Goal: Information Seeking & Learning: Learn about a topic

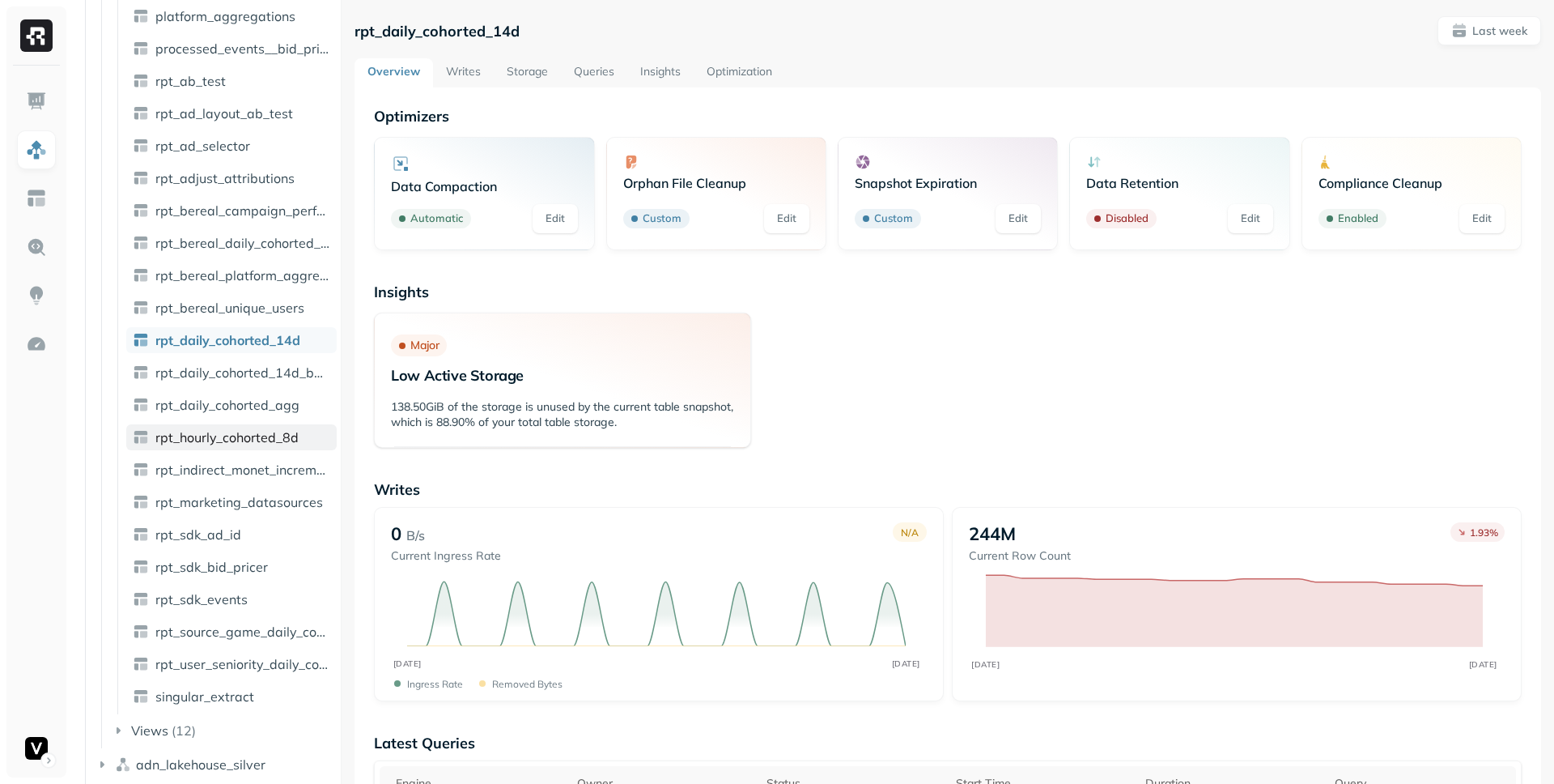
scroll to position [2846, 0]
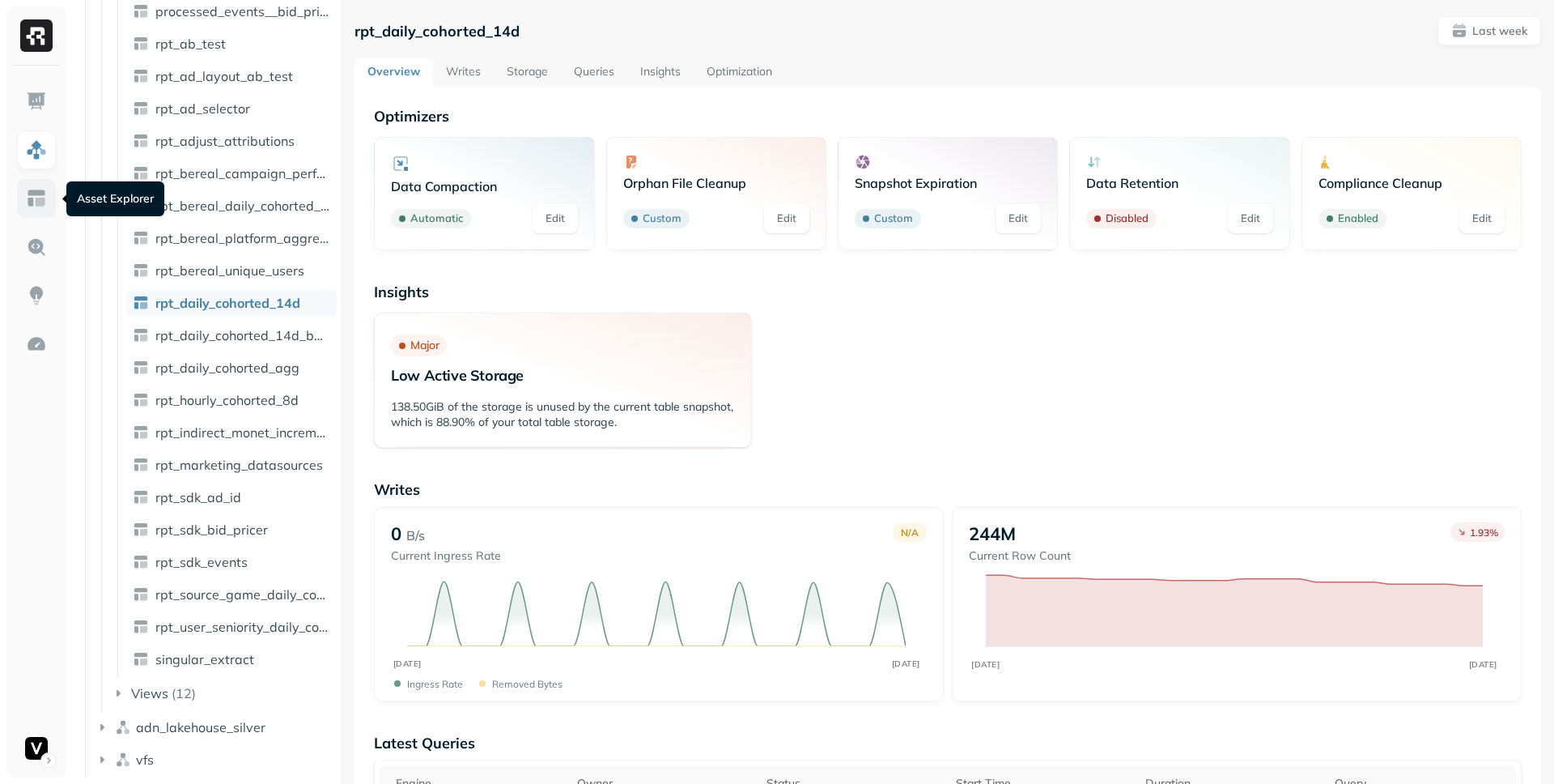
click at [41, 201] on img at bounding box center [36, 198] width 21 height 21
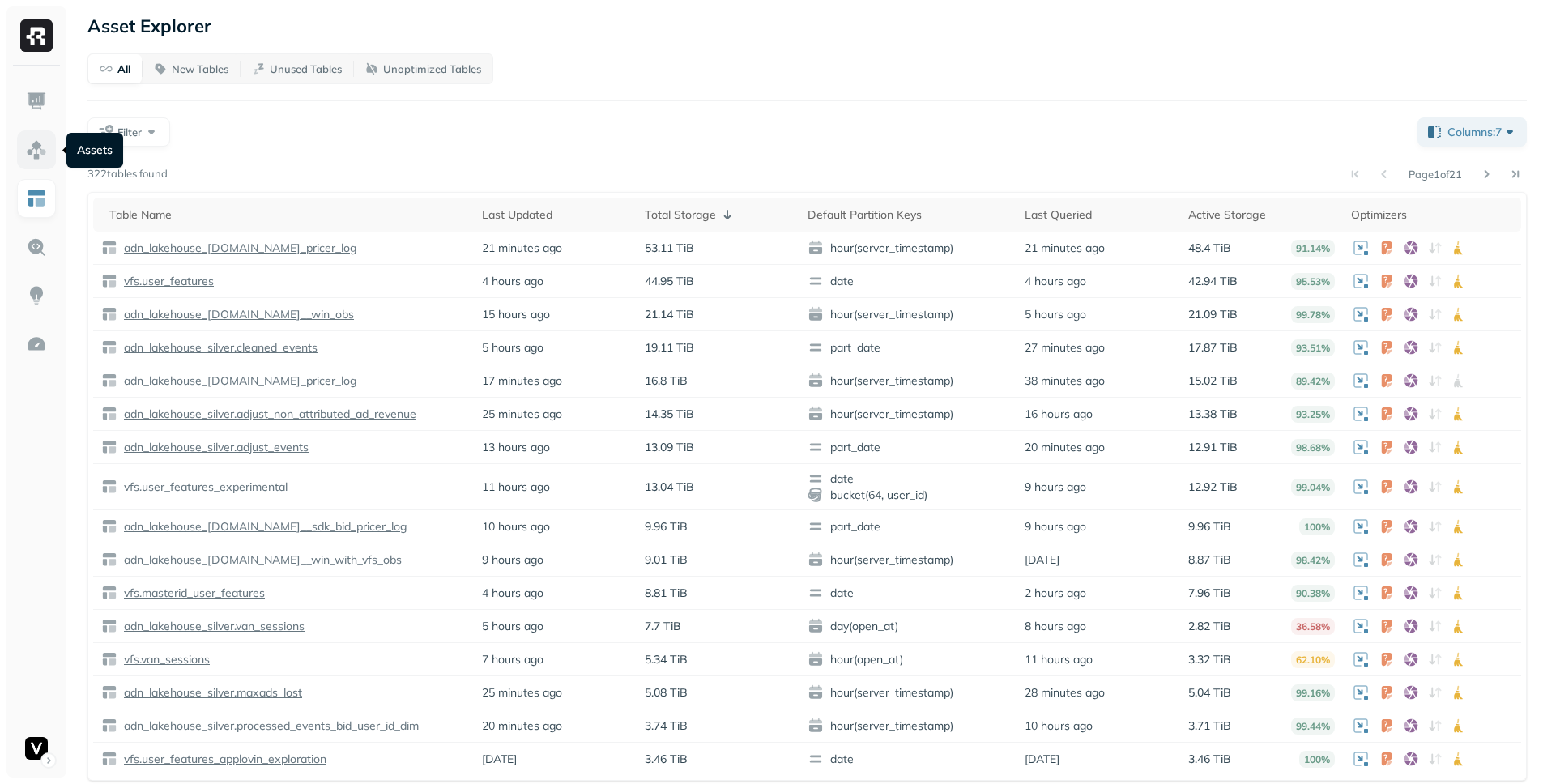
click at [43, 145] on img at bounding box center [36, 149] width 21 height 21
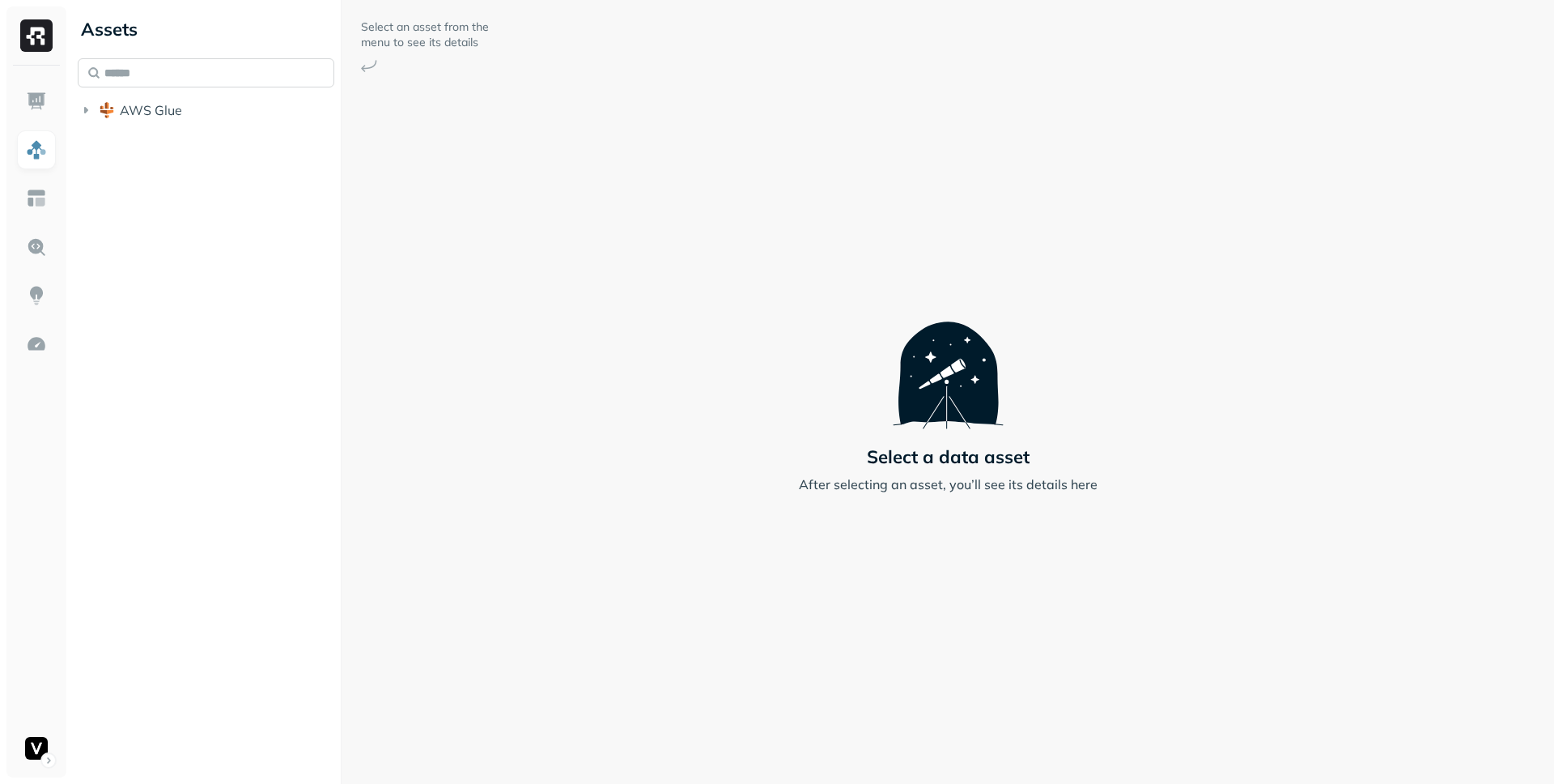
click at [137, 70] on input "text" at bounding box center [206, 72] width 257 height 29
click at [92, 116] on icon "button" at bounding box center [86, 110] width 17 height 17
click at [108, 235] on icon "button" at bounding box center [102, 238] width 17 height 17
click at [114, 266] on icon "button" at bounding box center [119, 269] width 17 height 17
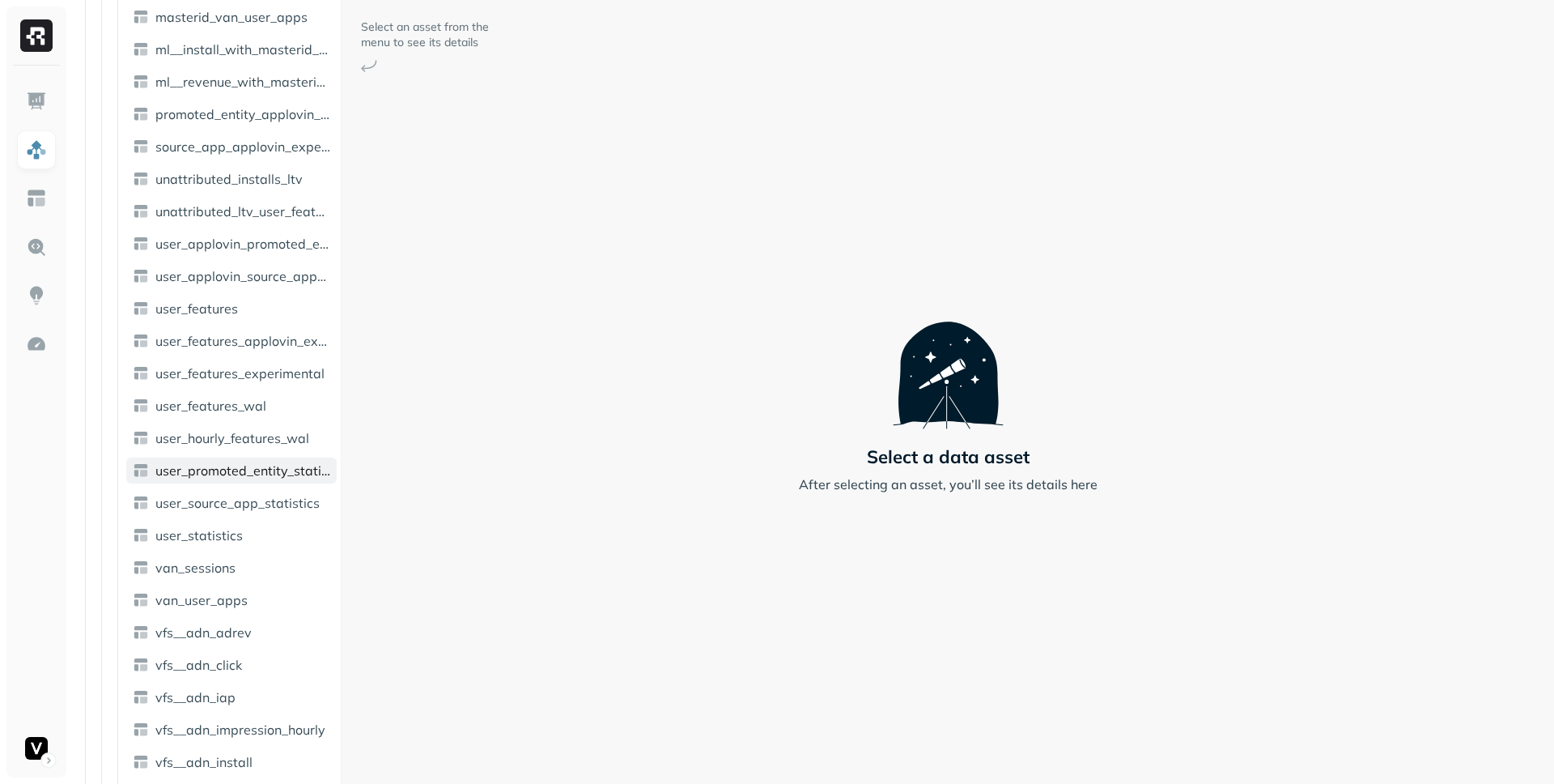
scroll to position [1389, 0]
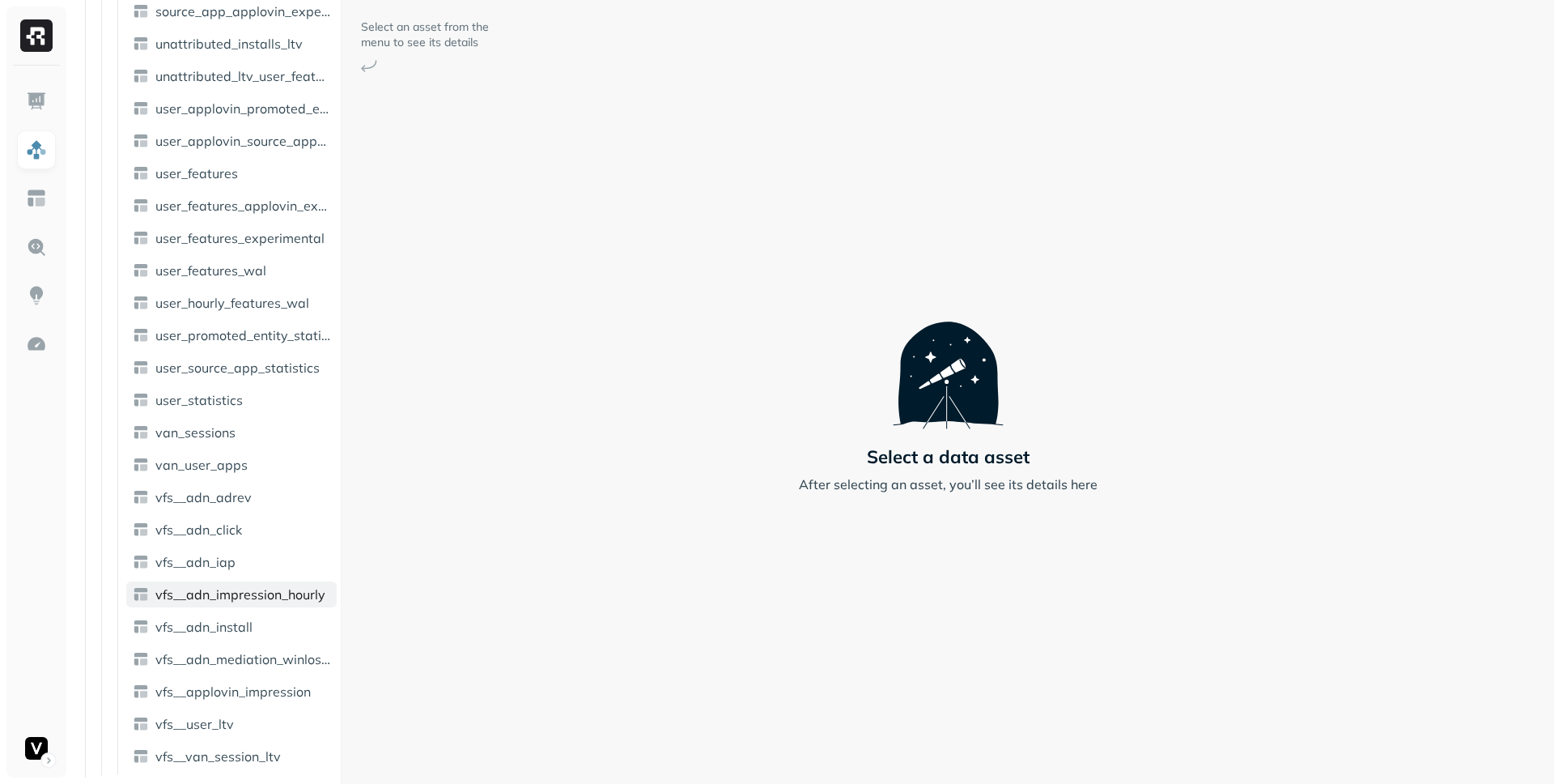
click at [264, 583] on link "vfs__adn_impression_hourly" at bounding box center [231, 593] width 211 height 26
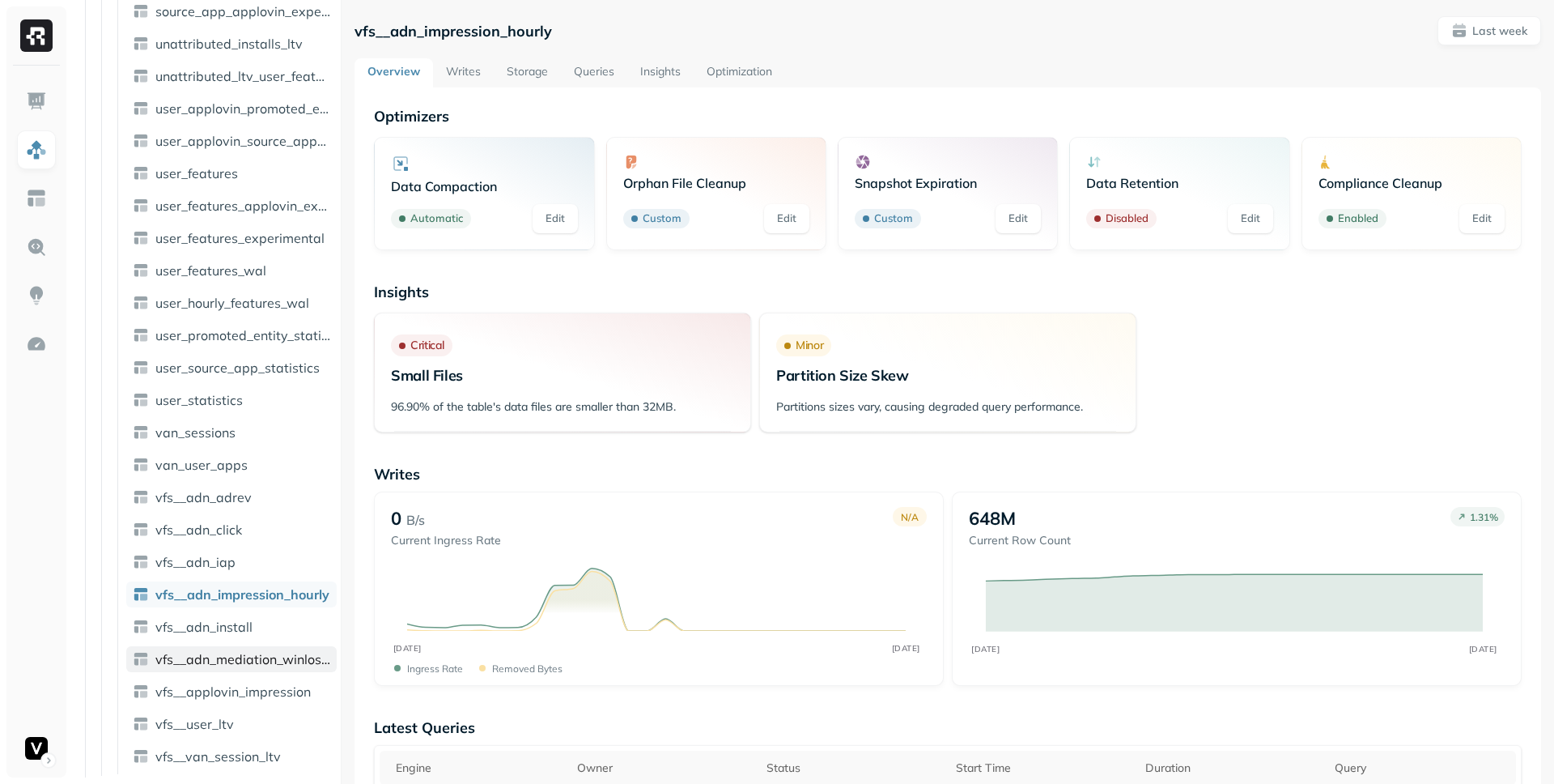
click at [285, 665] on span "vfs__adn_mediation_winloss_hourly" at bounding box center [243, 659] width 175 height 17
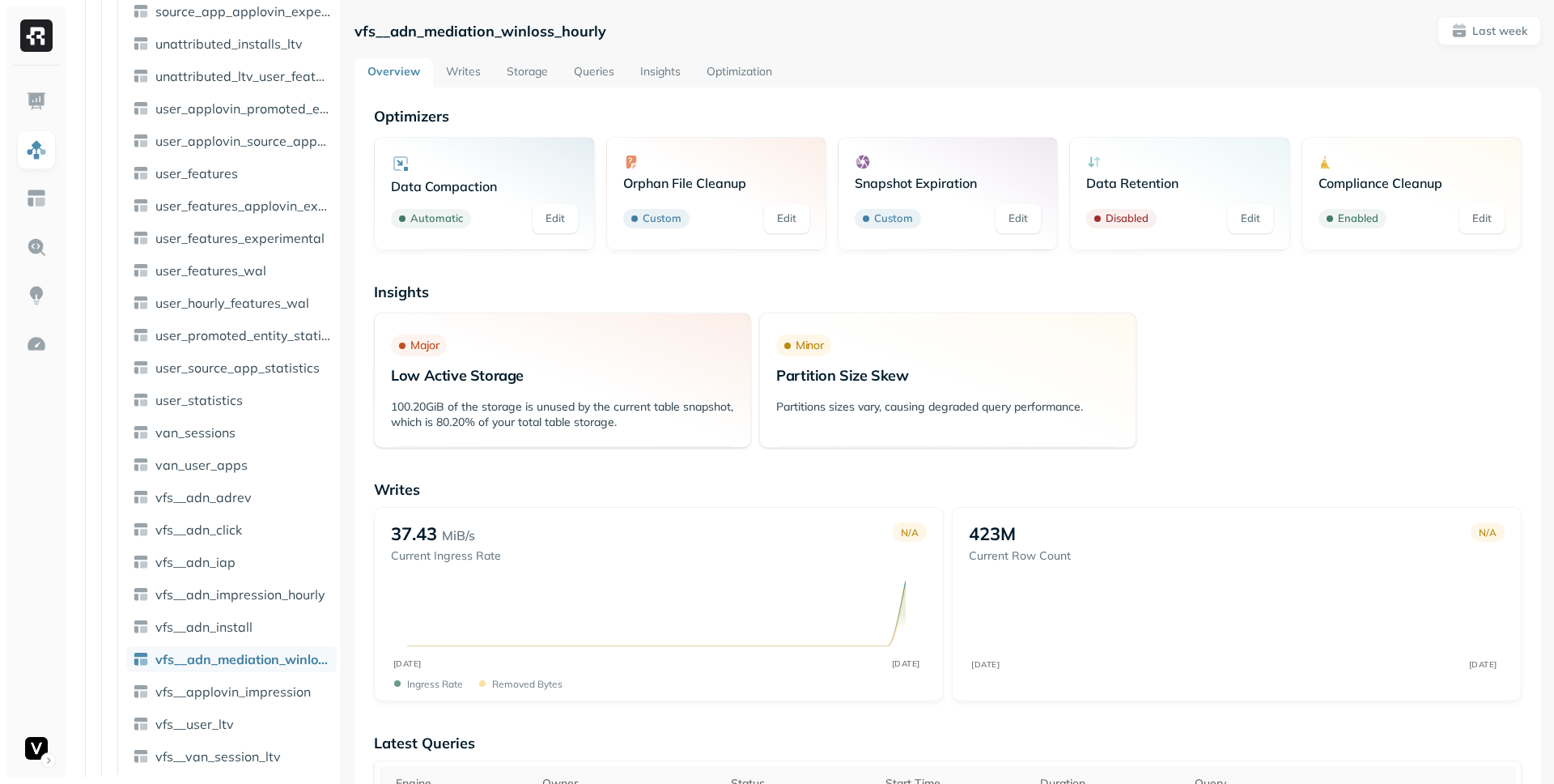
click at [472, 72] on link "Writes" at bounding box center [463, 72] width 61 height 29
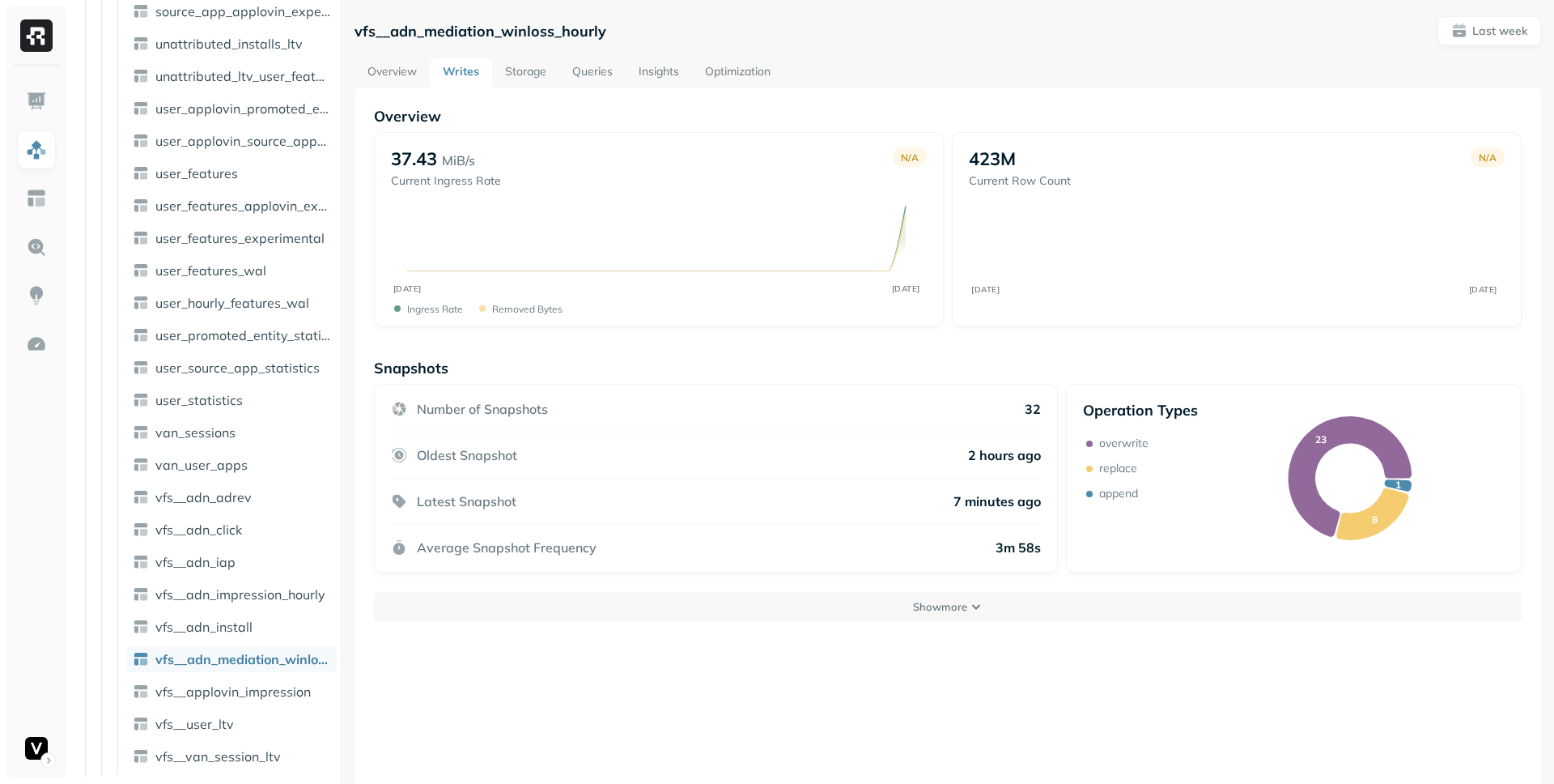
click at [518, 74] on link "Storage" at bounding box center [525, 72] width 67 height 29
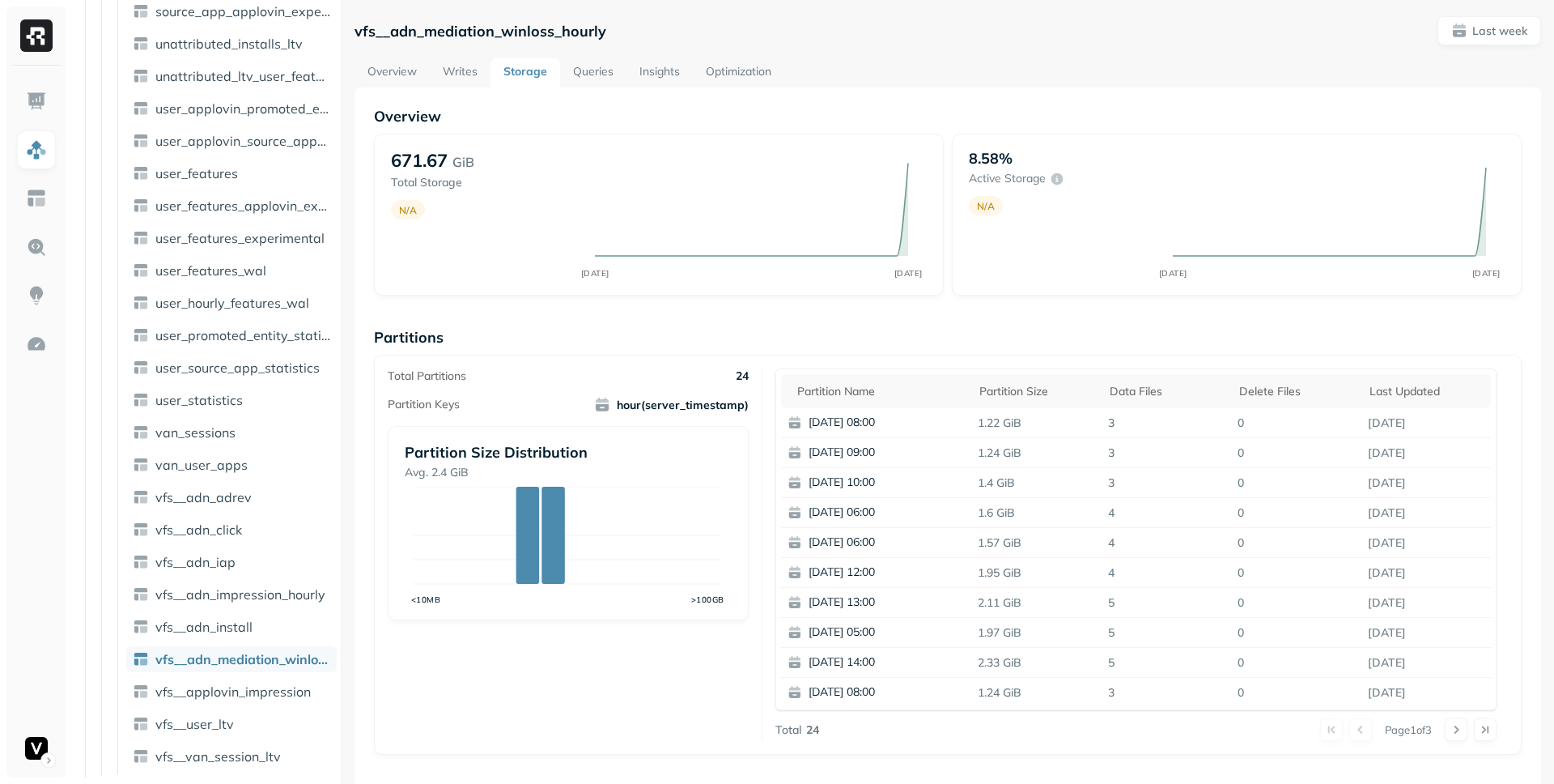
click at [734, 75] on link "Optimization" at bounding box center [738, 72] width 91 height 29
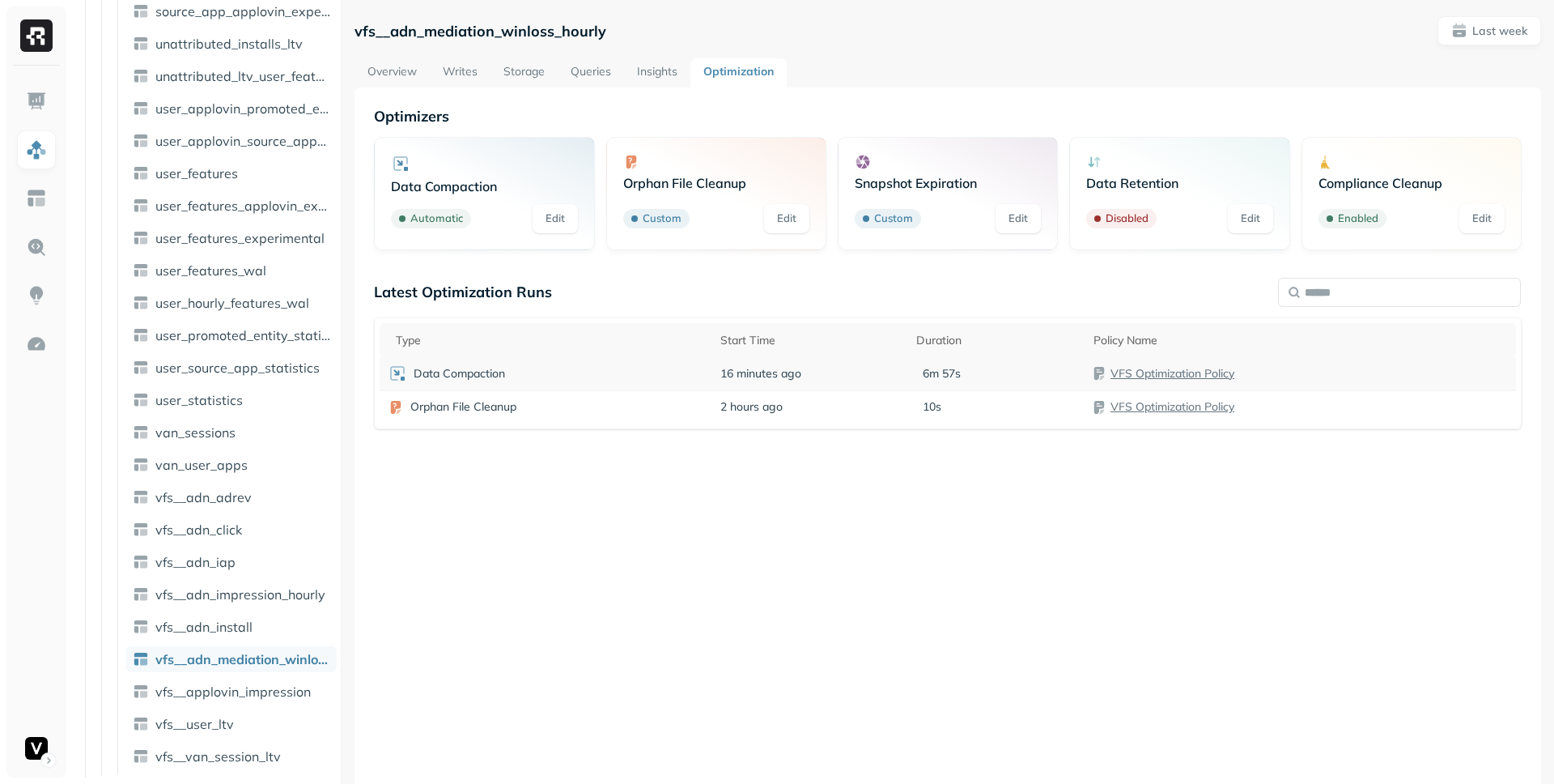
click at [705, 378] on td "Data Compaction" at bounding box center [545, 374] width 332 height 33
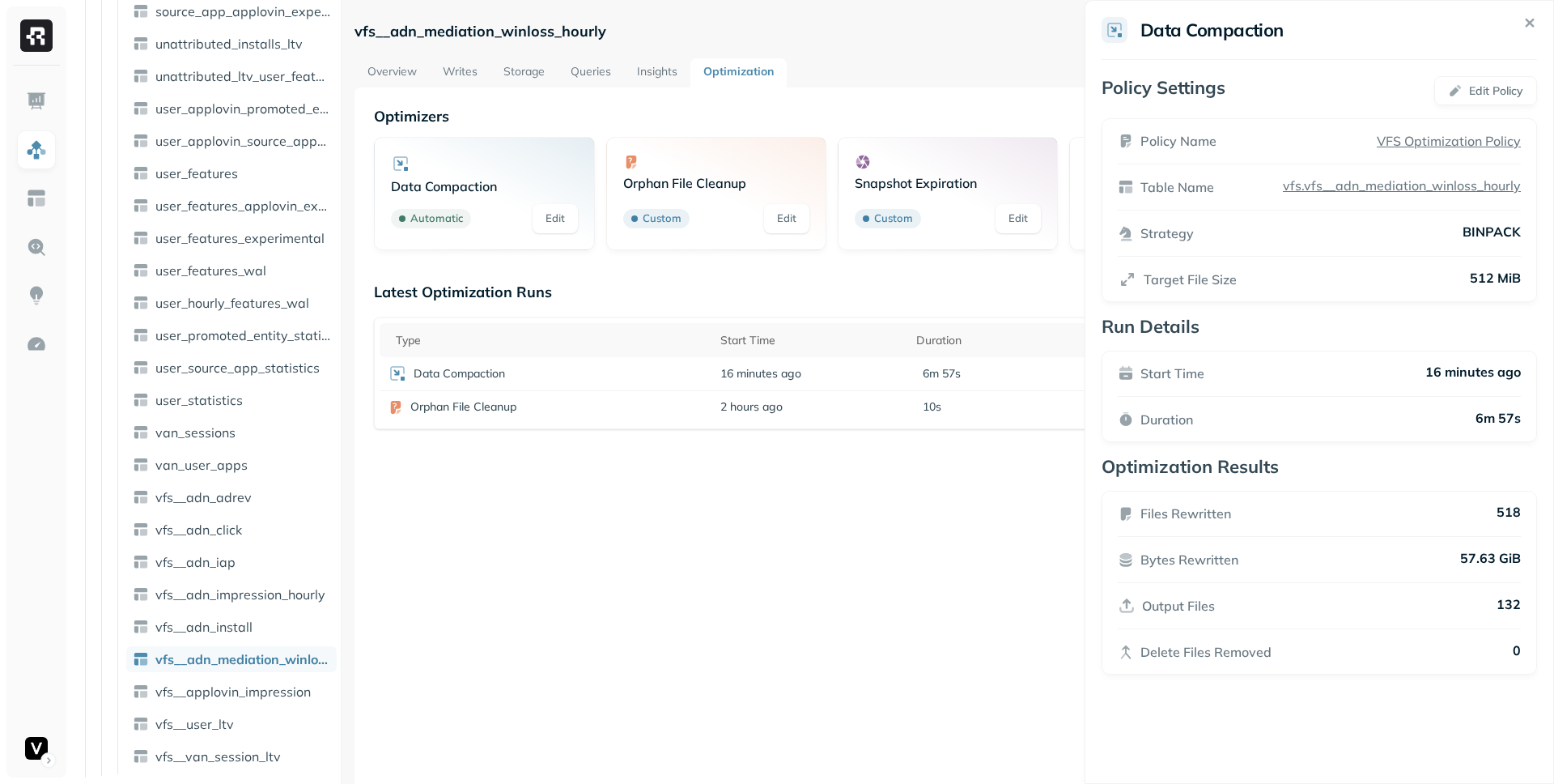
click at [540, 516] on html "Assets AWS Glue adn_lakehouse_bronze adn_lakehouse_gold adn_lakehouse_silver vf…" at bounding box center [777, 392] width 1554 height 784
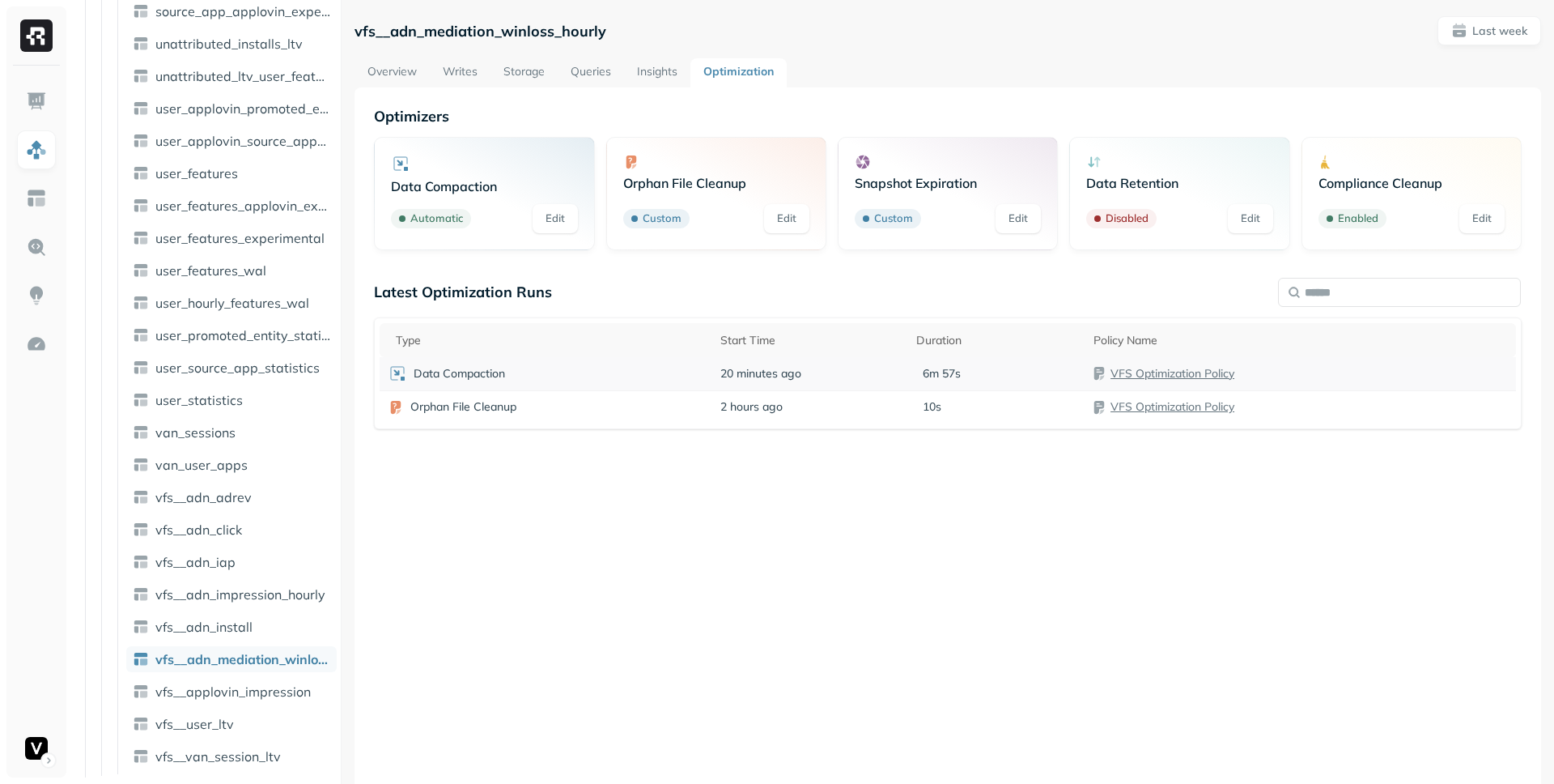
click at [1134, 370] on link "VFS Optimization Policy" at bounding box center [1172, 374] width 123 height 15
